Goal: Find specific page/section: Find specific page/section

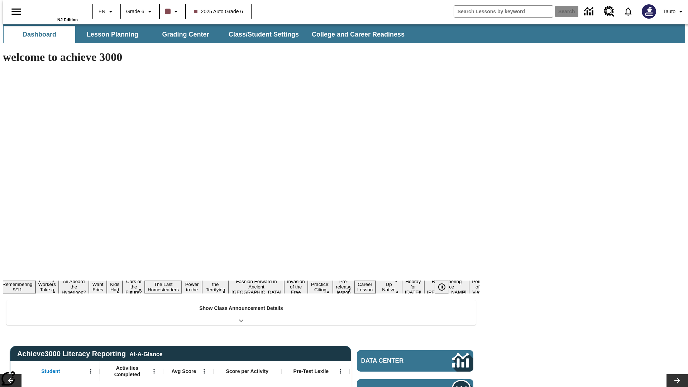
type input "-1"
click at [110, 34] on button "Lesson Planning" at bounding box center [113, 34] width 72 height 17
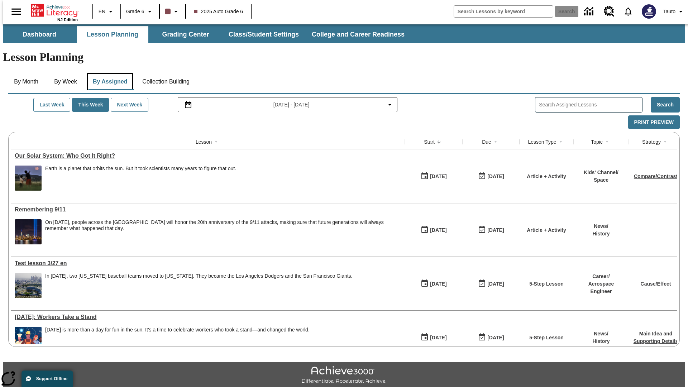
click at [108, 73] on button "By Assigned" at bounding box center [110, 81] width 46 height 17
type input "Test lesson 3/27 en"
